Goal: Information Seeking & Learning: Learn about a topic

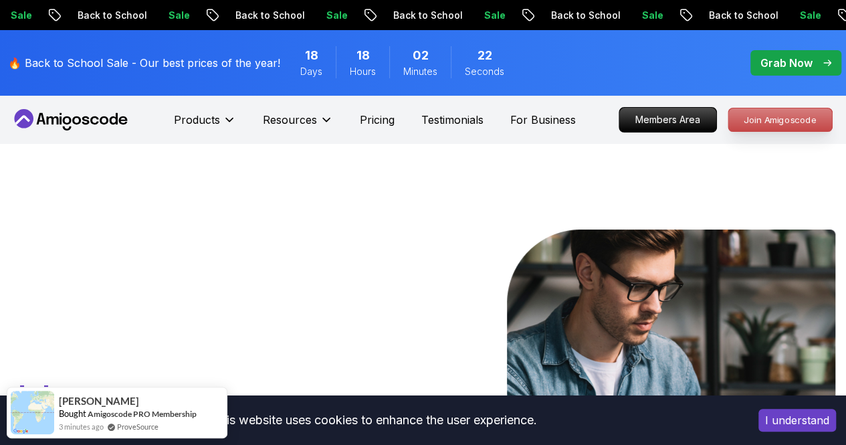
click at [734, 116] on p "Join Amigoscode" at bounding box center [780, 119] width 104 height 23
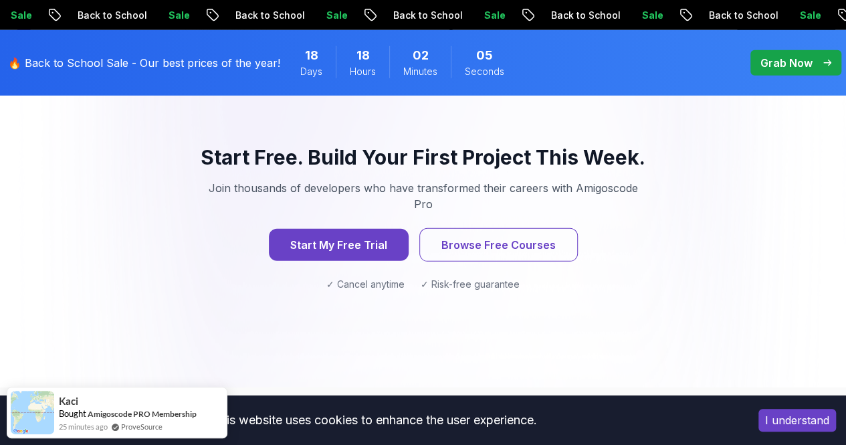
scroll to position [1891, 0]
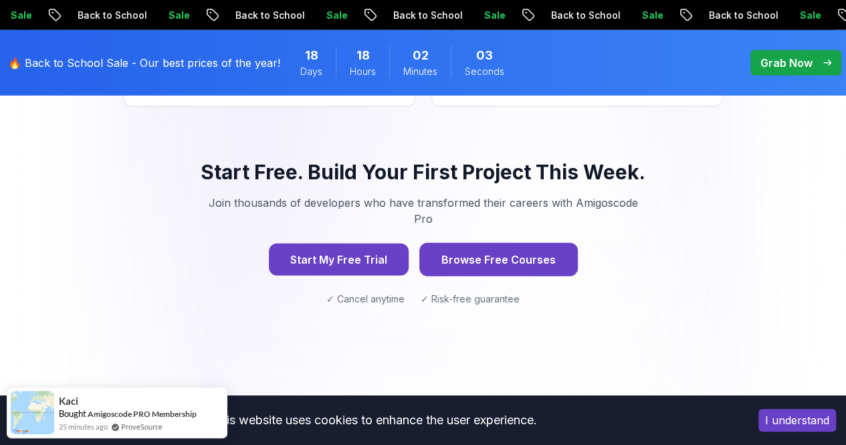
click at [522, 243] on button "Browse Free Courses" at bounding box center [498, 259] width 158 height 33
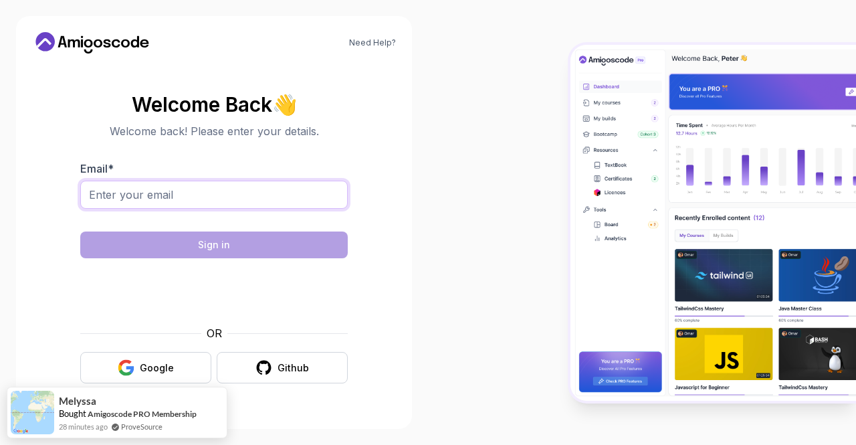
click at [169, 203] on input "Email *" at bounding box center [213, 195] width 267 height 28
type input "mashereni@gmail.com"
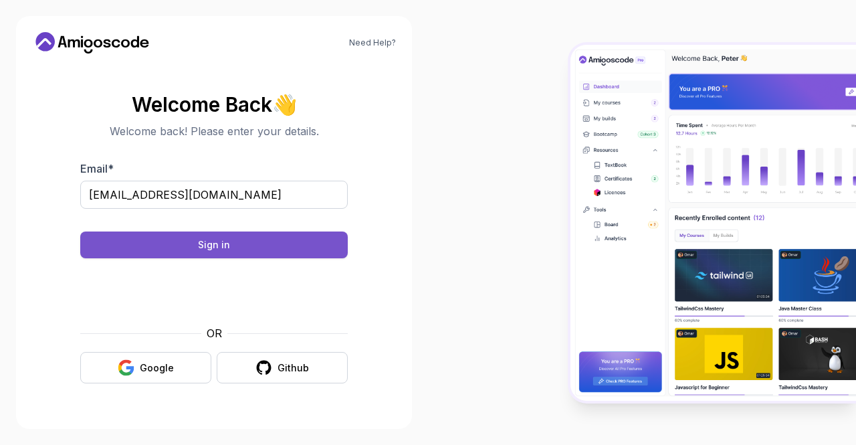
click at [276, 245] on button "Sign in" at bounding box center [213, 244] width 267 height 27
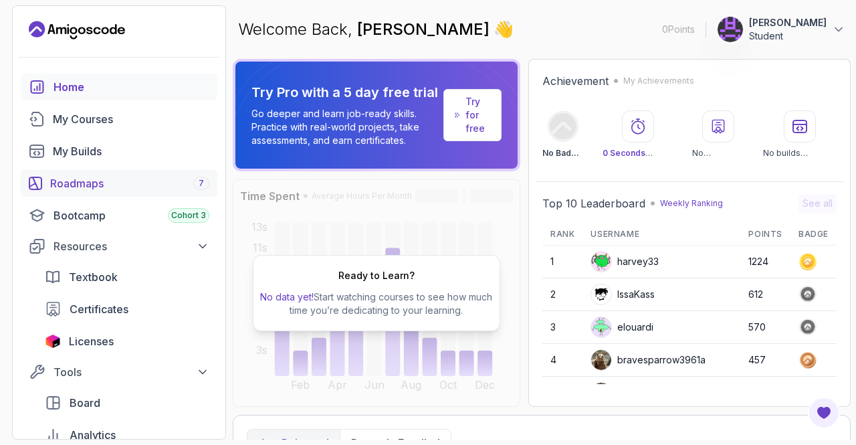
click at [84, 177] on div "Roadmaps 7" at bounding box center [129, 183] width 159 height 16
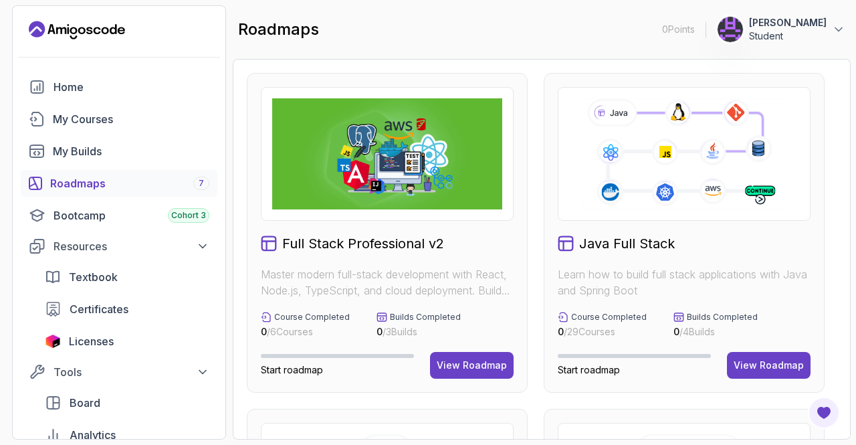
click at [853, 342] on section "0 Points 1 [PERSON_NAME] Student Home My Courses My Builds Roadmaps 7 Bootcamp …" at bounding box center [428, 222] width 856 height 445
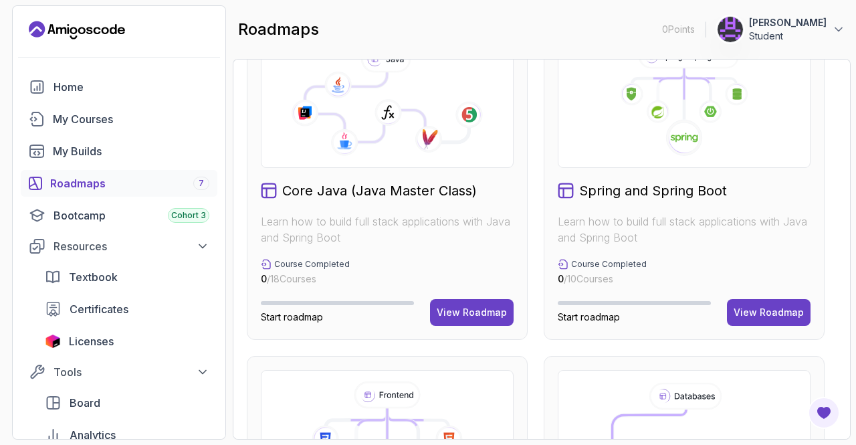
scroll to position [396, 0]
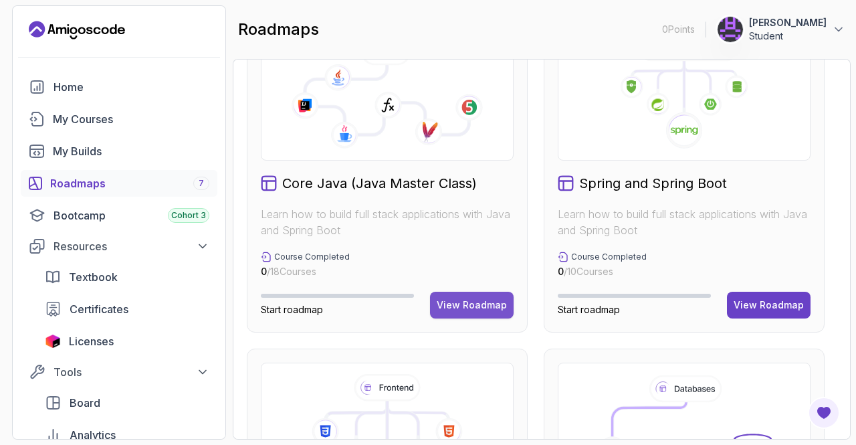
click at [484, 306] on div "View Roadmap" at bounding box center [472, 304] width 70 height 13
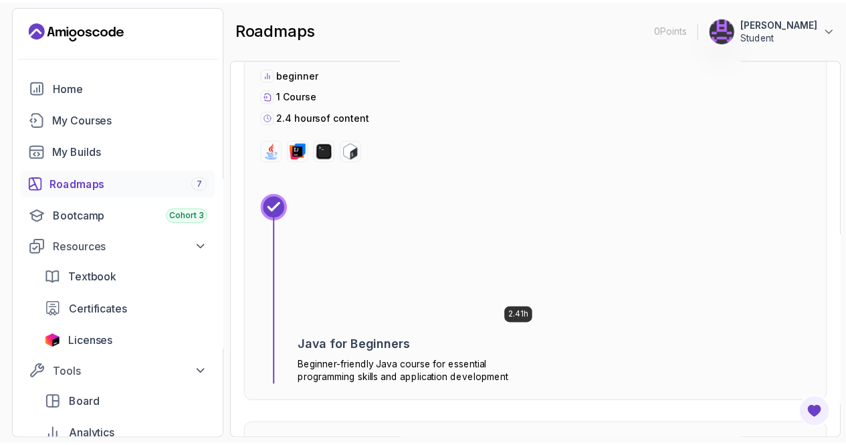
scroll to position [498, 0]
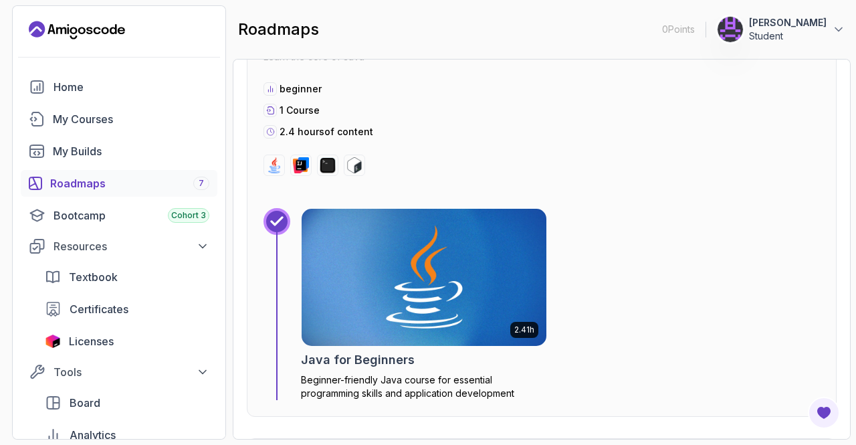
click at [503, 279] on img at bounding box center [424, 277] width 257 height 144
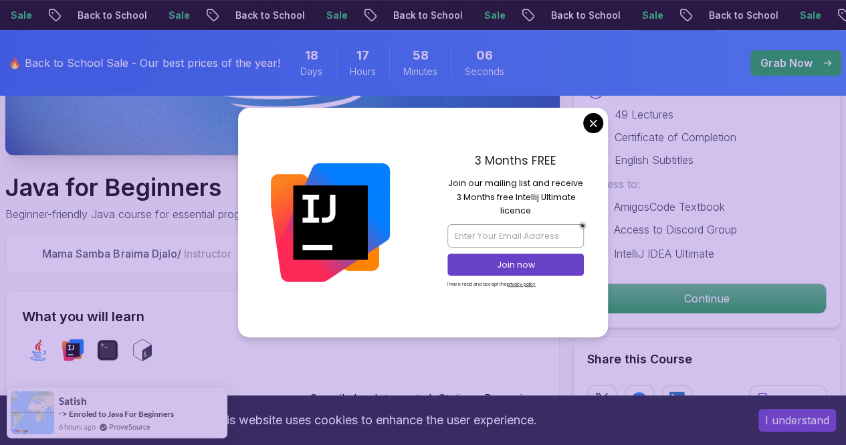
scroll to position [332, 0]
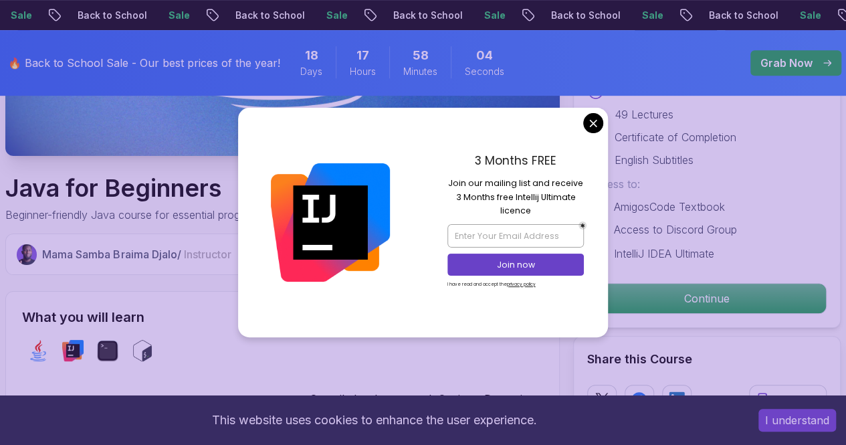
click at [597, 120] on icon at bounding box center [595, 114] width 17 height 16
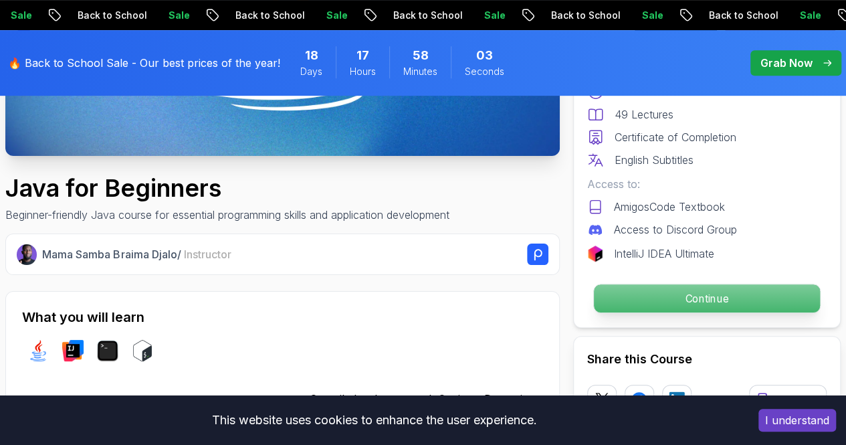
click at [765, 298] on p "Continue" at bounding box center [707, 298] width 226 height 28
